Goal: Find specific page/section: Find specific page/section

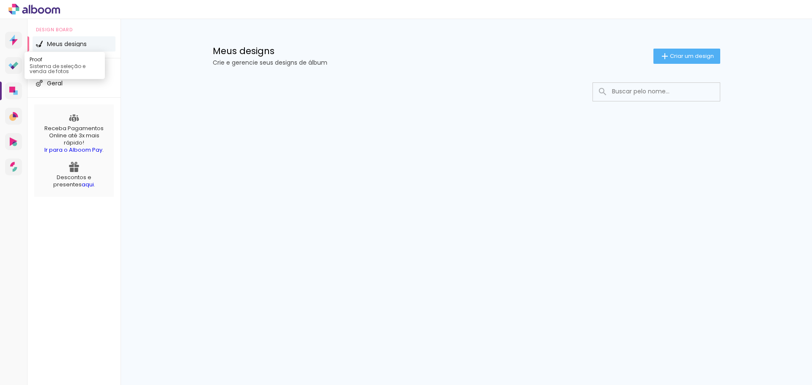
click at [5, 68] on link "Proof Sistema de seleção e venda de fotos" at bounding box center [13, 65] width 17 height 17
